Goal: Task Accomplishment & Management: Complete application form

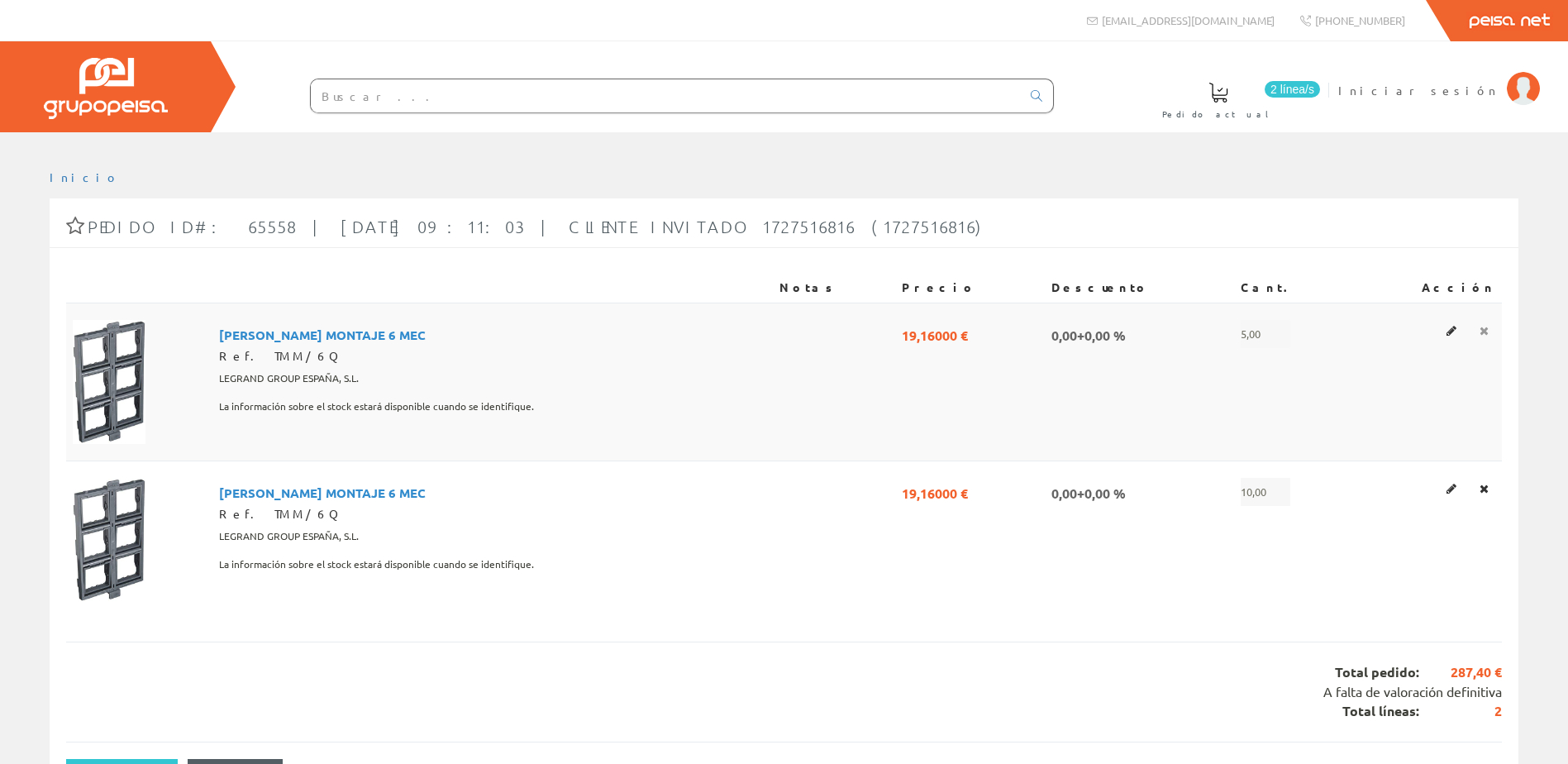
click at [1481, 323] on link at bounding box center [1484, 331] width 19 height 22
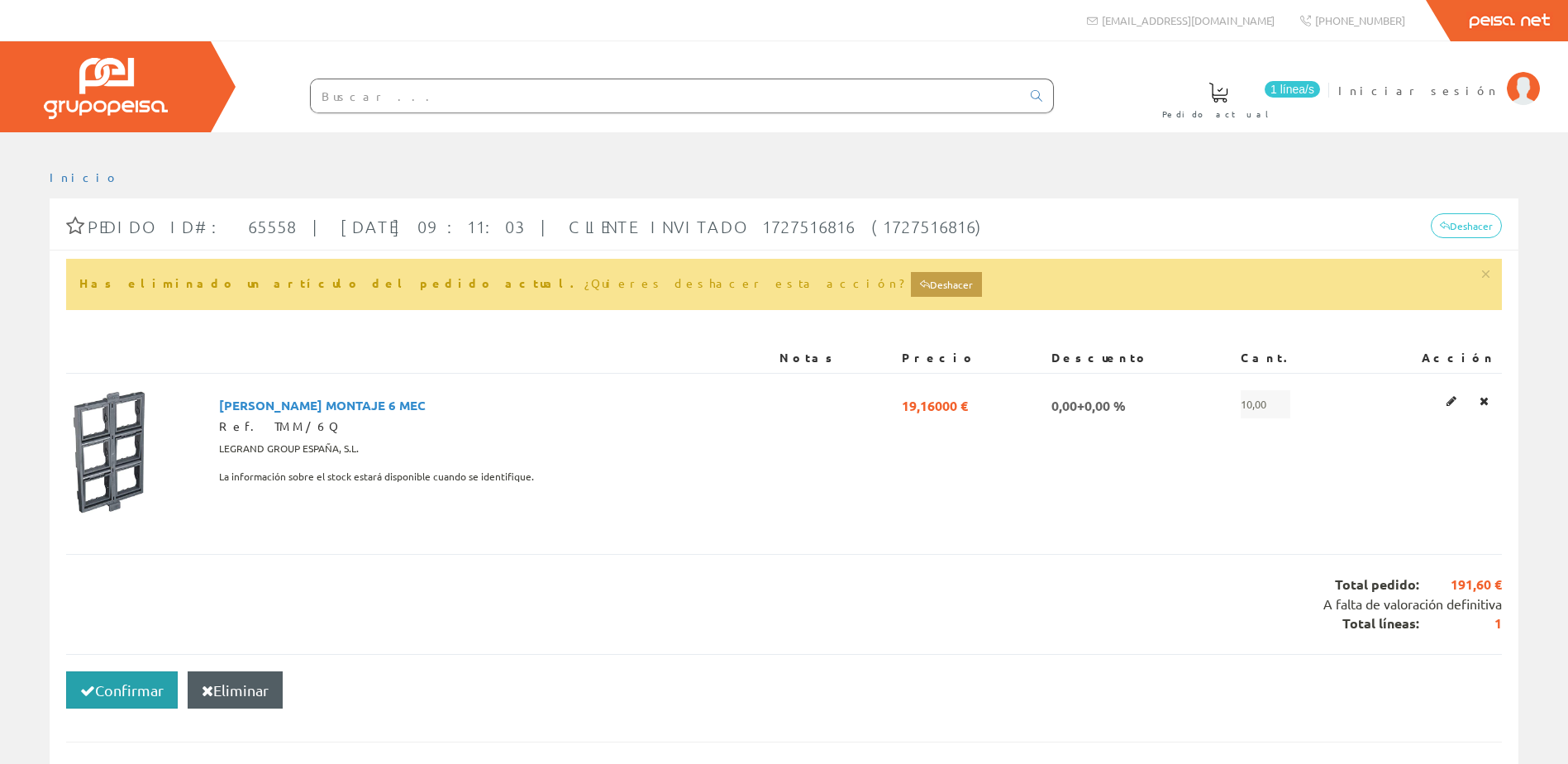
click at [134, 691] on button "Confirmar" at bounding box center [121, 691] width 111 height 38
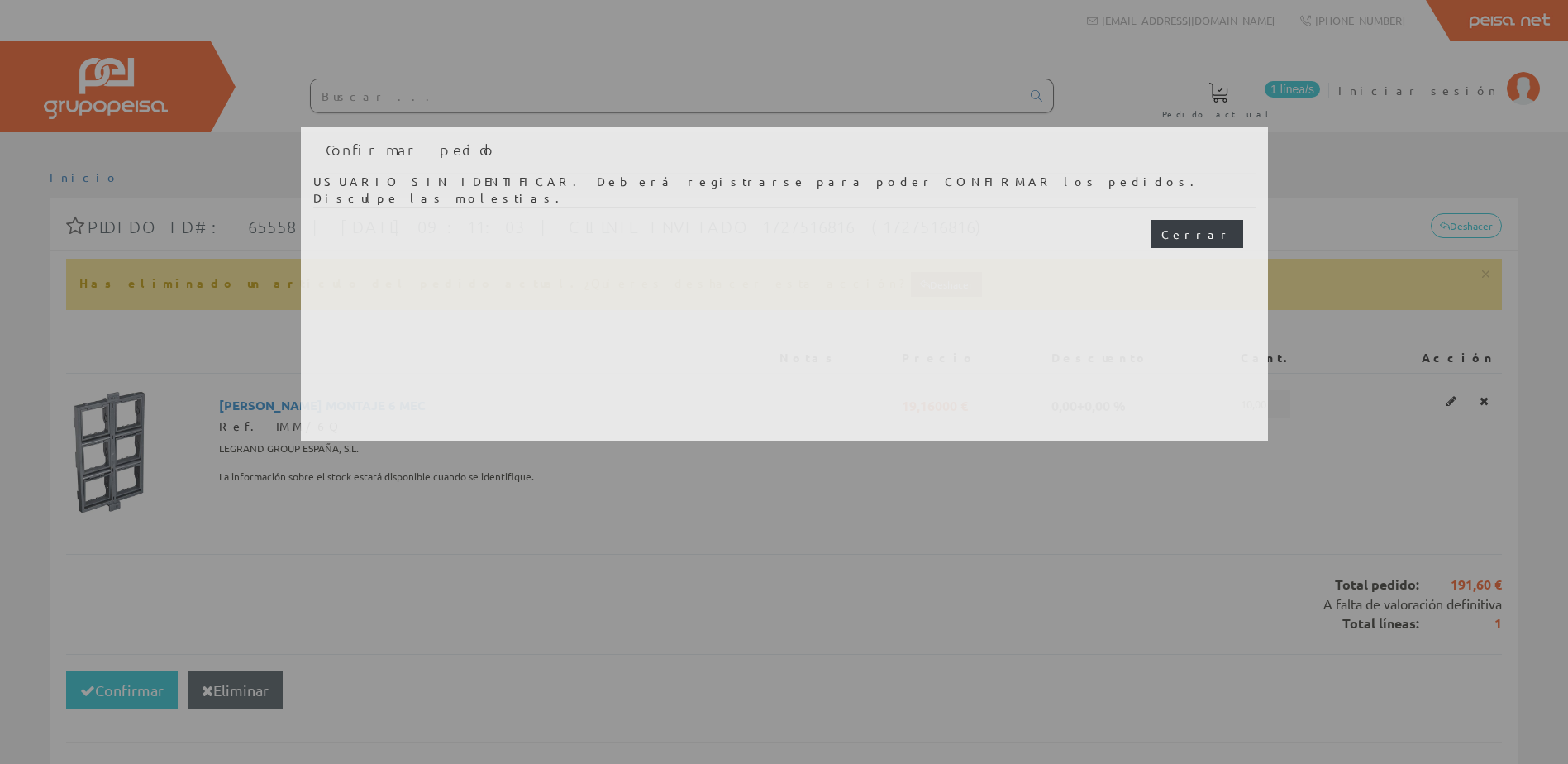
click at [1227, 234] on button "Cerrar" at bounding box center [1197, 234] width 92 height 28
